Goal: Information Seeking & Learning: Learn about a topic

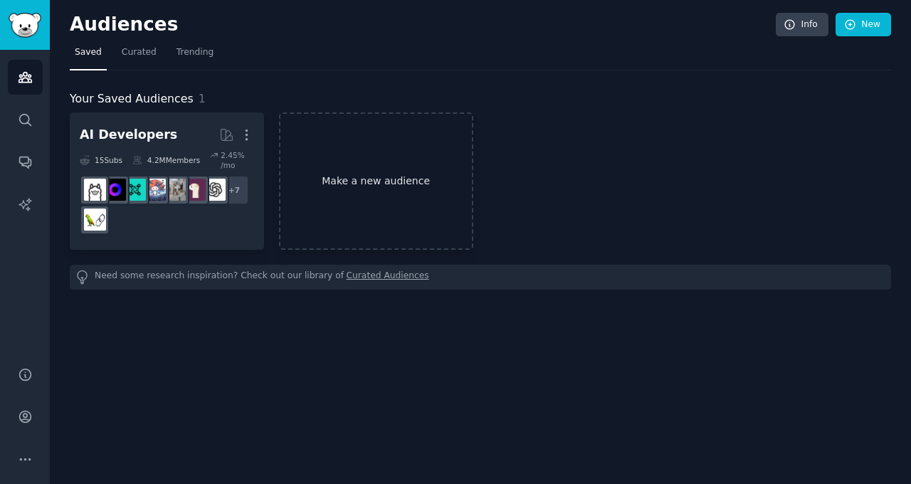
click at [367, 178] on link "Make a new audience" at bounding box center [376, 180] width 194 height 137
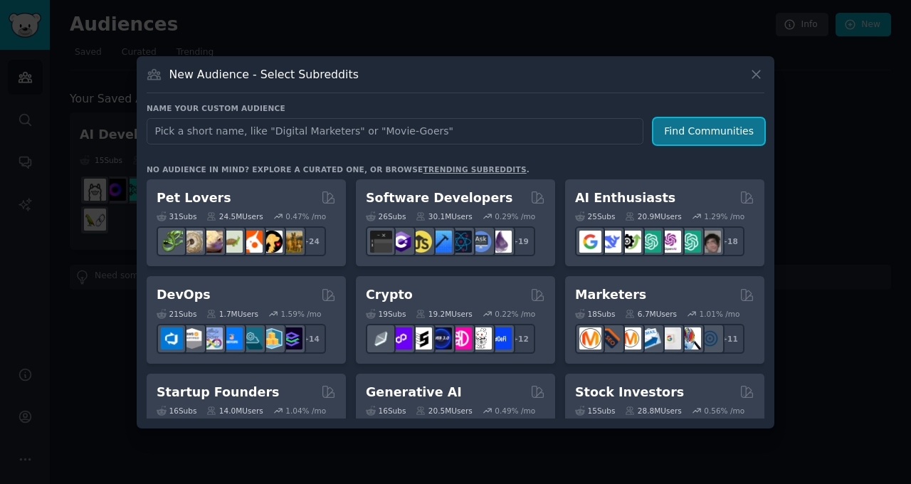
click at [718, 130] on button "Find Communities" at bounding box center [708, 131] width 111 height 26
click at [454, 166] on link "trending subreddits" at bounding box center [474, 169] width 103 height 9
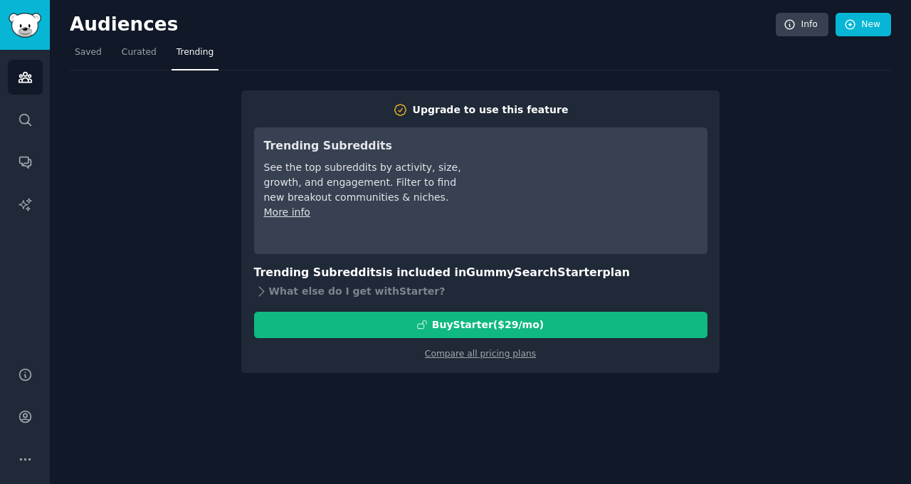
click at [505, 64] on nav "Saved Curated Trending" at bounding box center [480, 55] width 821 height 29
click at [14, 22] on img "Sidebar" at bounding box center [25, 25] width 33 height 25
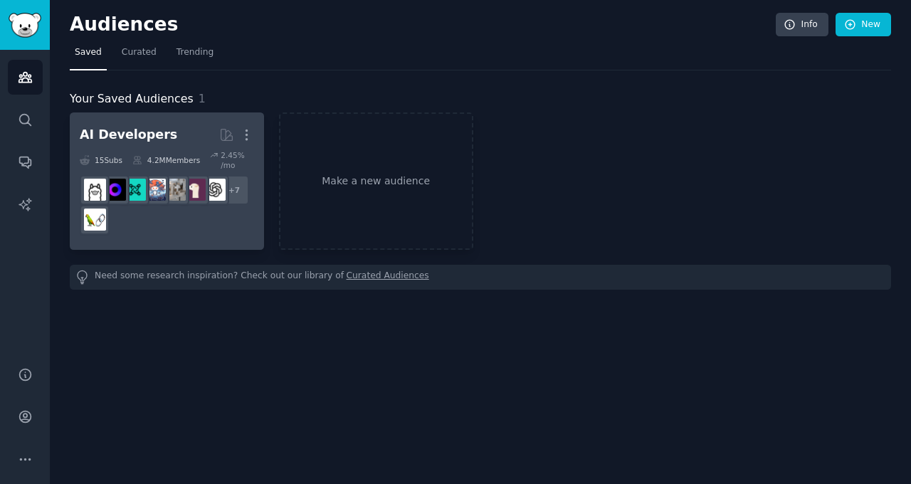
click at [186, 132] on h2 "AI Developers More" at bounding box center [167, 134] width 174 height 25
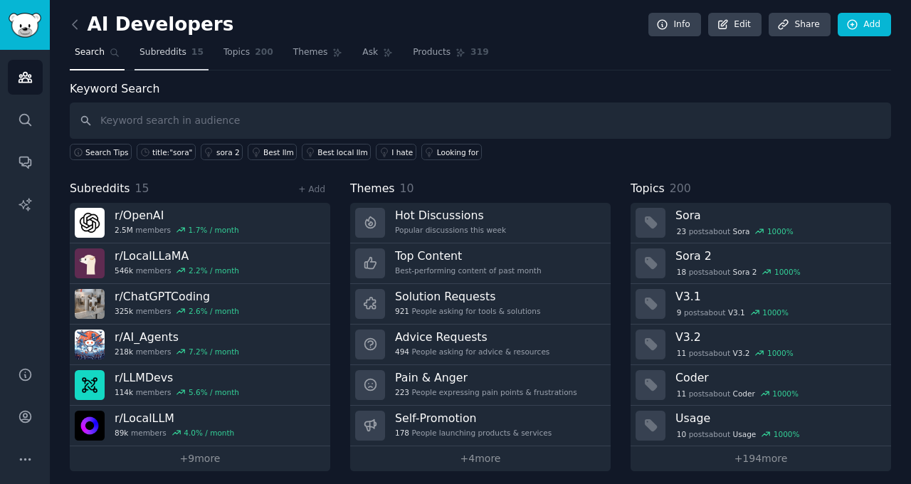
click at [174, 52] on span "Subreddits" at bounding box center [163, 52] width 47 height 13
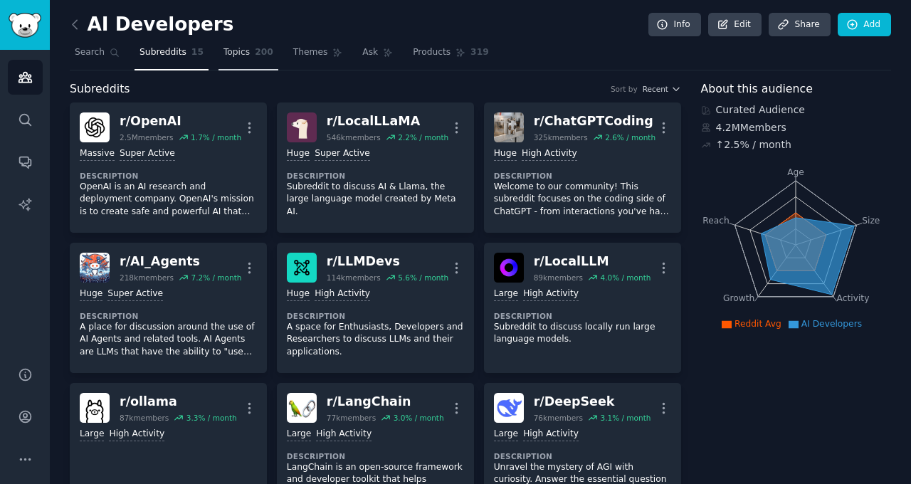
click at [246, 60] on link "Topics 200" at bounding box center [249, 55] width 60 height 29
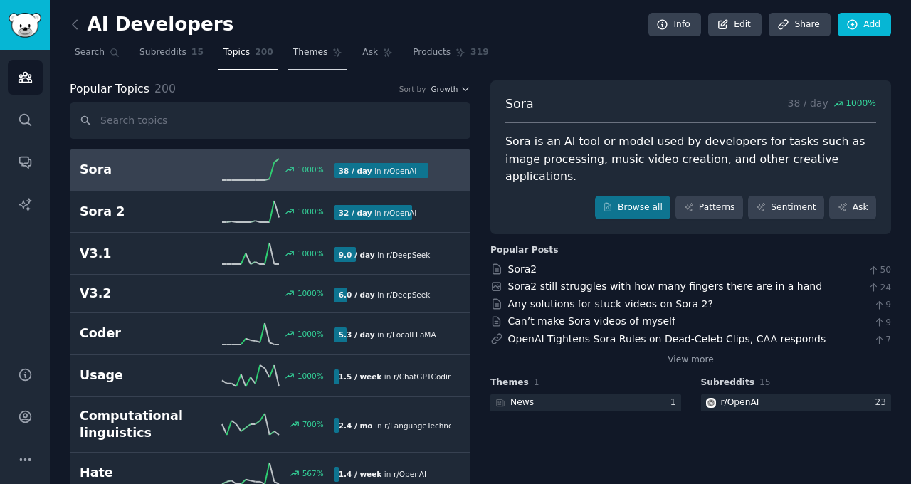
click at [310, 49] on span "Themes" at bounding box center [310, 52] width 35 height 13
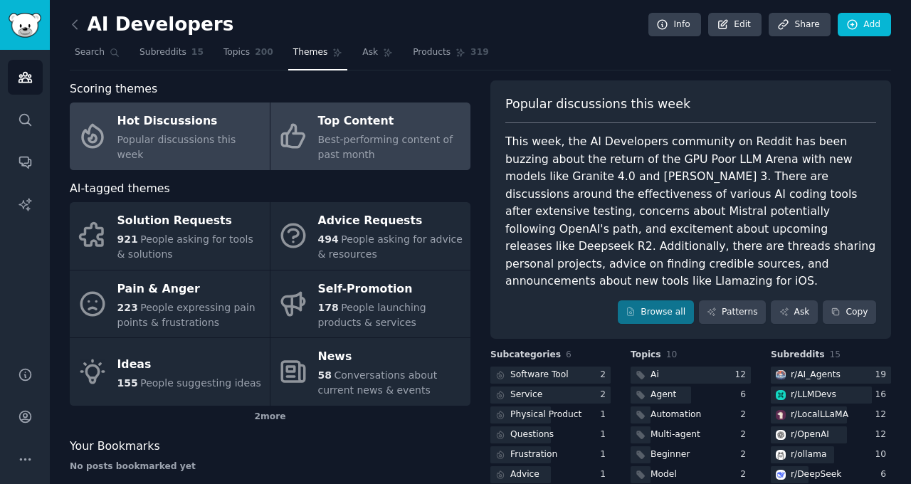
click at [386, 144] on span "Best-performing content of past month" at bounding box center [385, 147] width 135 height 26
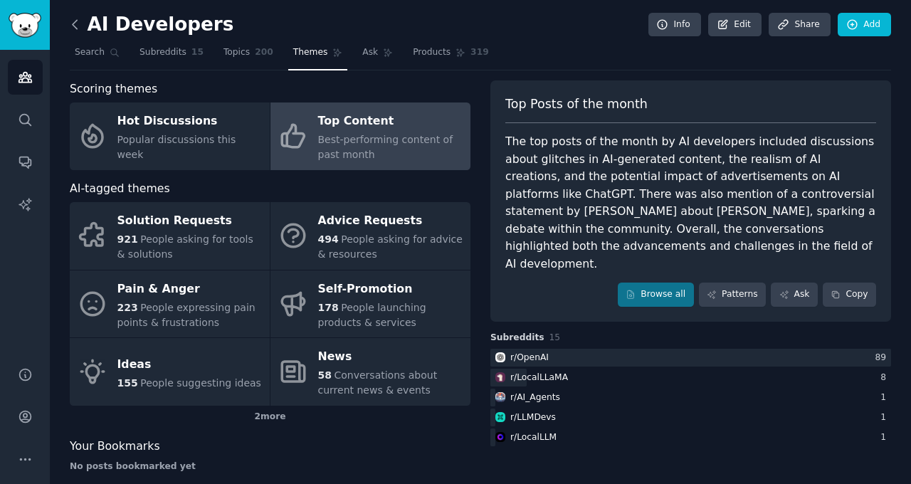
click at [76, 21] on icon at bounding box center [75, 24] width 15 height 15
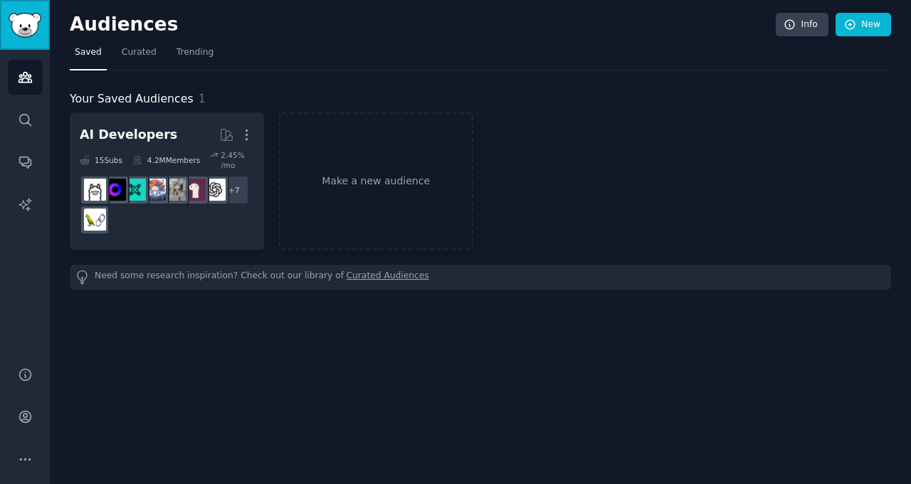
click at [26, 26] on img "Sidebar" at bounding box center [25, 25] width 33 height 25
click at [123, 28] on h2 "Audiences" at bounding box center [423, 25] width 706 height 23
click at [28, 194] on link "AI Reports" at bounding box center [25, 204] width 35 height 35
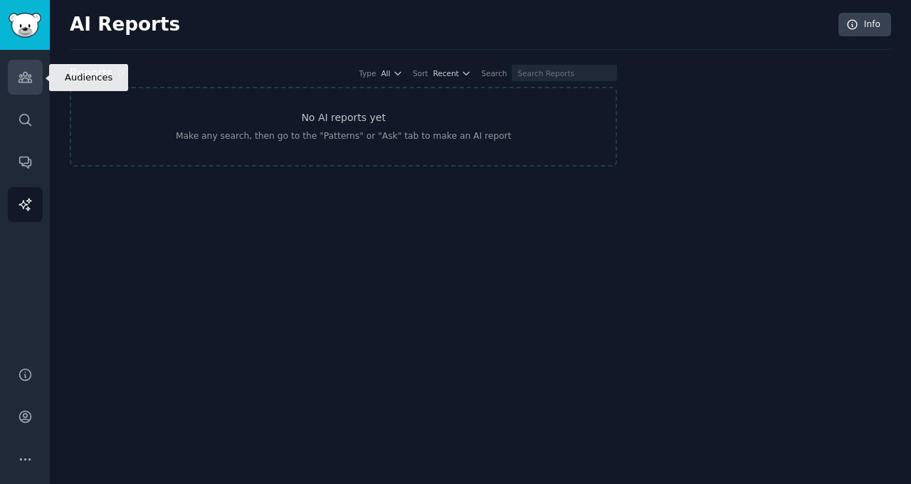
click at [23, 75] on icon "Sidebar" at bounding box center [25, 78] width 13 height 10
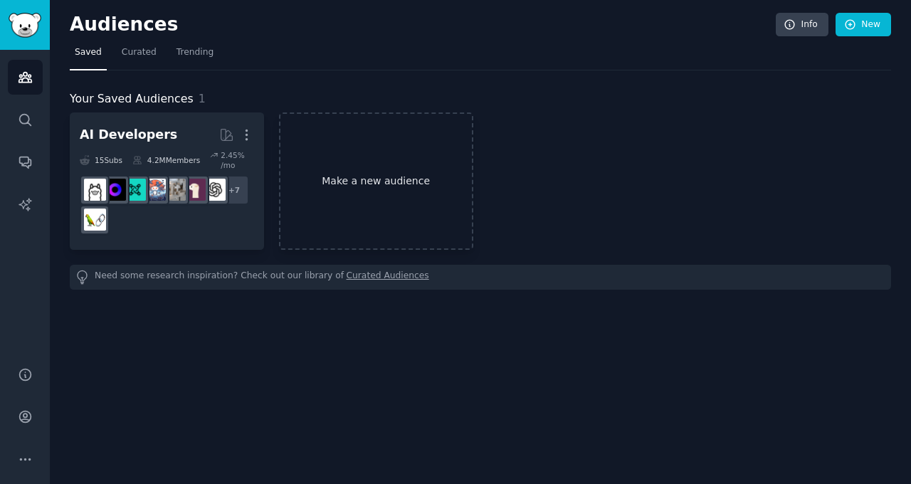
click at [346, 152] on link "Make a new audience" at bounding box center [376, 180] width 194 height 137
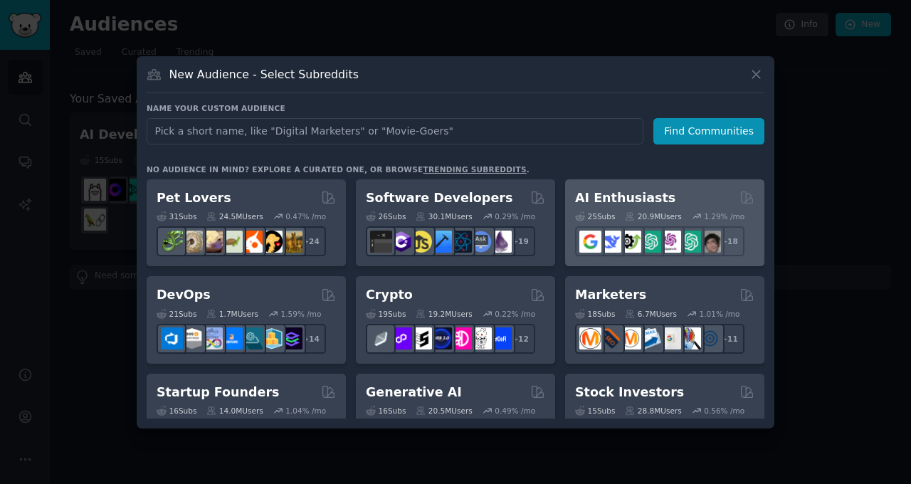
click at [577, 200] on h2 "AI Enthusiasts" at bounding box center [625, 198] width 100 height 18
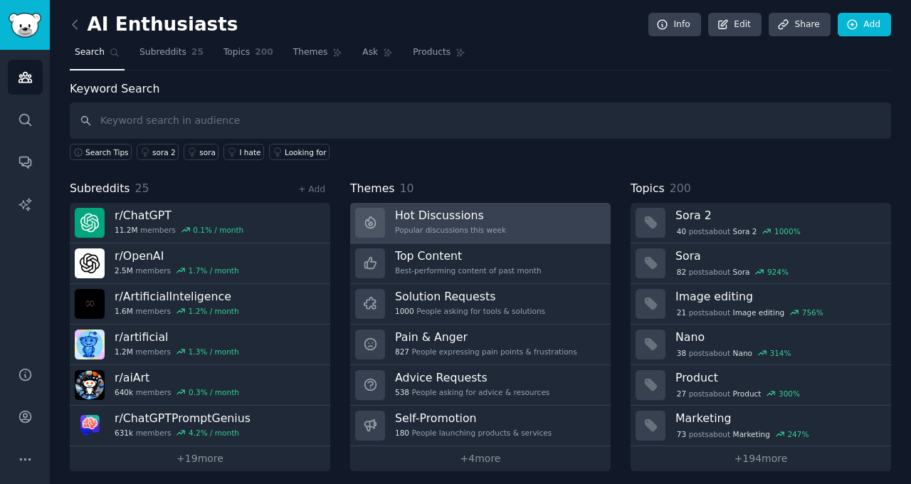
click at [409, 211] on h3 "Hot Discussions" at bounding box center [450, 215] width 111 height 15
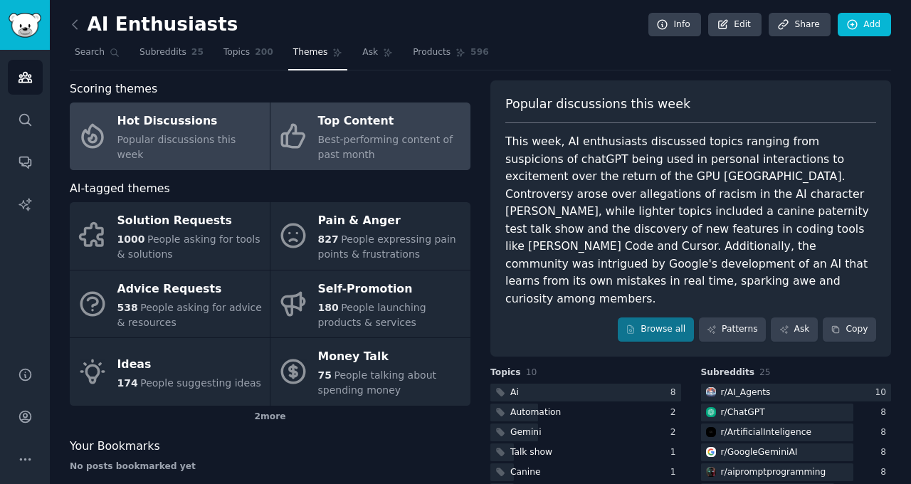
click at [395, 135] on span "Best-performing content of past month" at bounding box center [385, 147] width 135 height 26
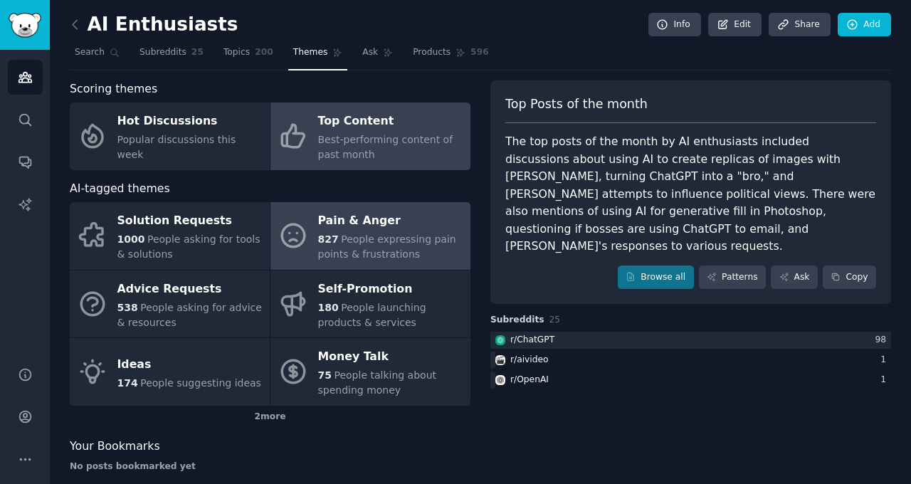
click at [422, 243] on span "People expressing pain points & frustrations" at bounding box center [387, 246] width 138 height 26
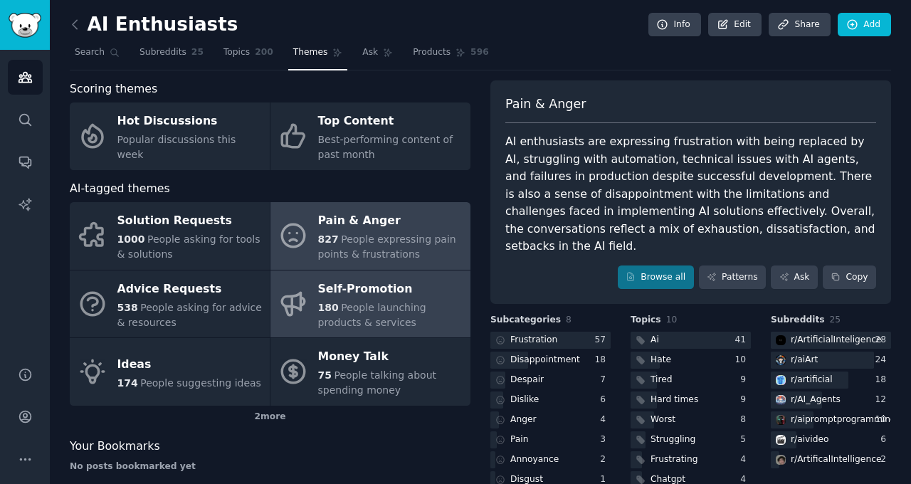
click at [420, 322] on div "180 People launching products & services" at bounding box center [390, 315] width 145 height 30
